Goal: Navigation & Orientation: Find specific page/section

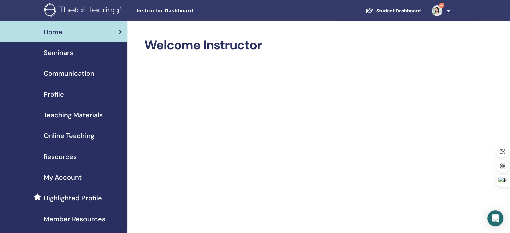
scroll to position [10, 0]
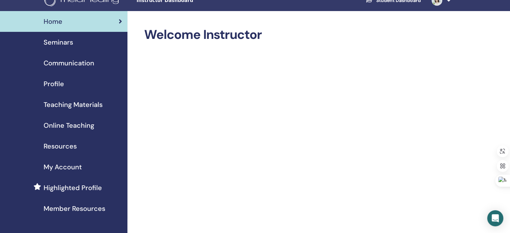
click at [66, 44] on span "Seminars" at bounding box center [58, 42] width 29 height 10
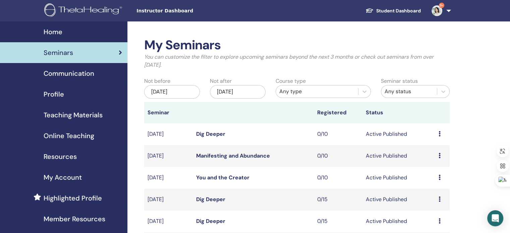
click at [59, 96] on span "Profile" at bounding box center [54, 94] width 20 height 10
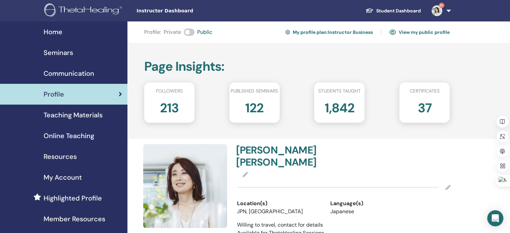
click at [405, 30] on link "View my public profile" at bounding box center [419, 32] width 60 height 11
